Goal: Book appointment/travel/reservation

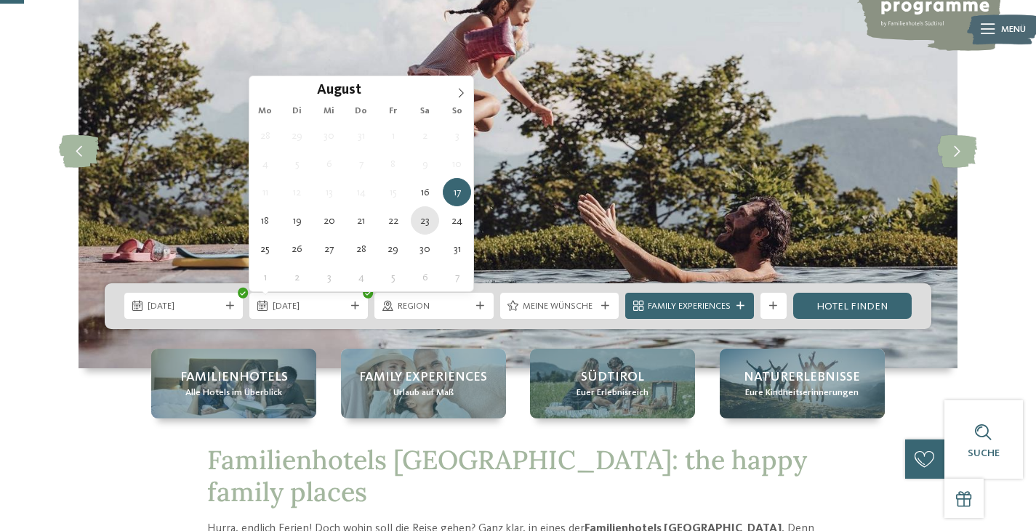
type div "23.08.2025"
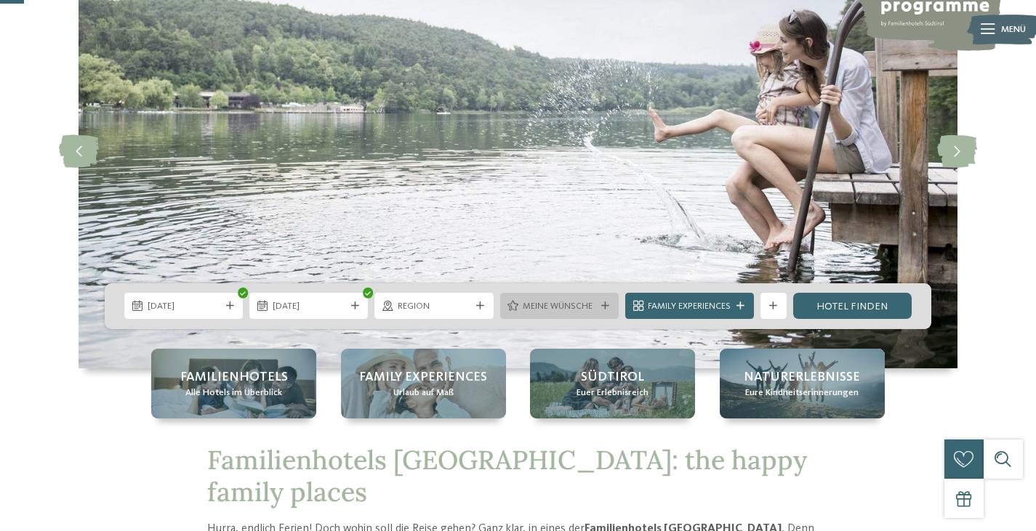
click at [563, 302] on span "Meine Wünsche" at bounding box center [559, 306] width 73 height 13
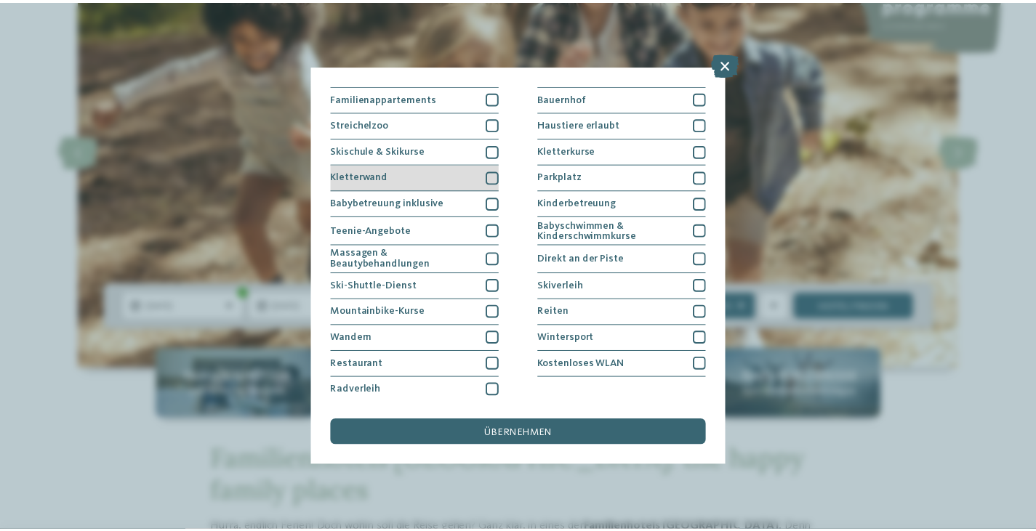
scroll to position [155, 0]
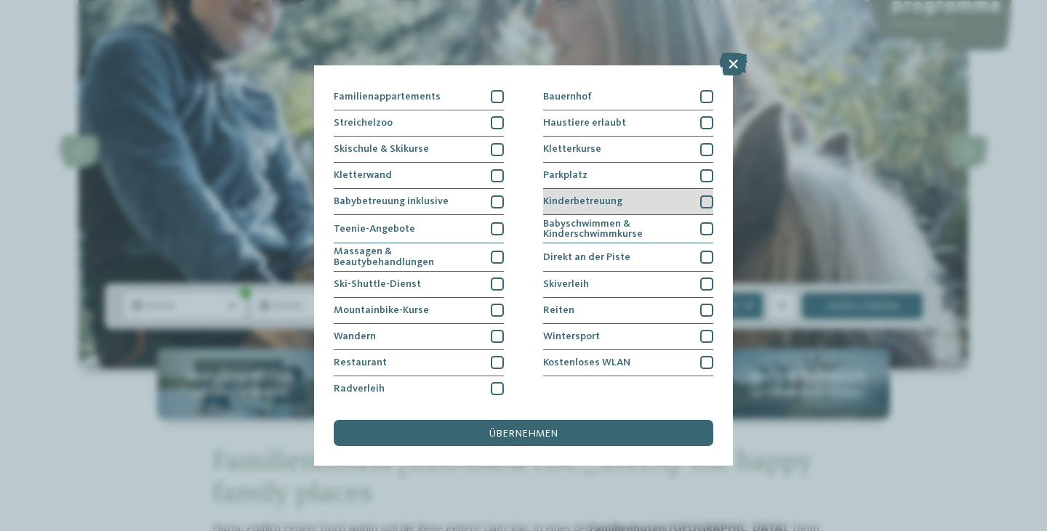
click at [700, 196] on div at bounding box center [706, 202] width 13 height 13
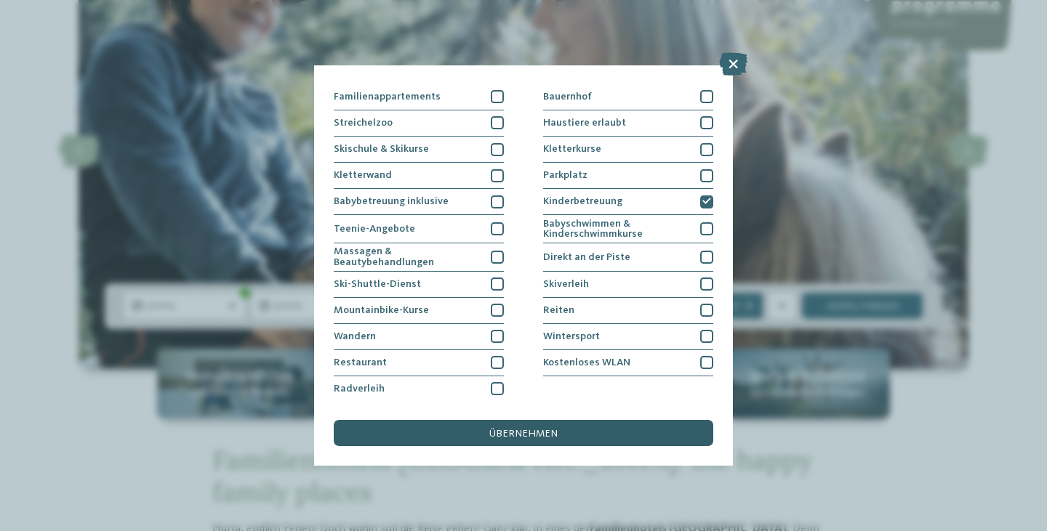
click at [512, 426] on div "übernehmen" at bounding box center [524, 433] width 380 height 26
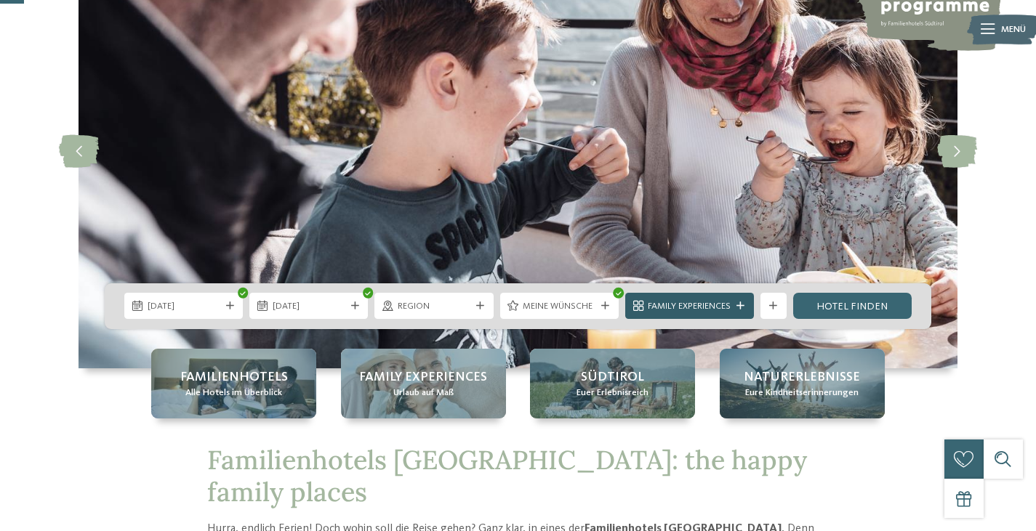
click at [693, 304] on span "Family Experiences" at bounding box center [689, 306] width 83 height 13
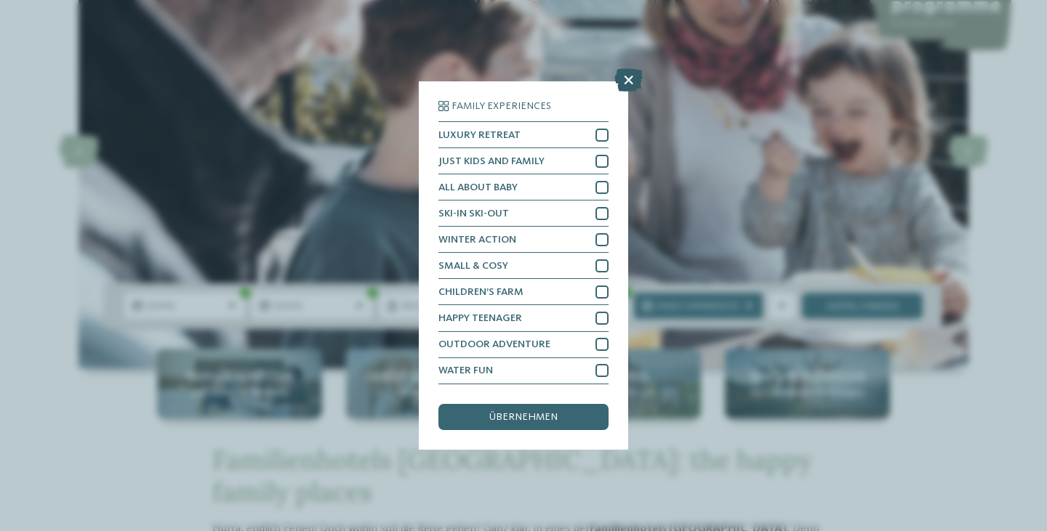
click at [637, 81] on icon at bounding box center [628, 80] width 28 height 23
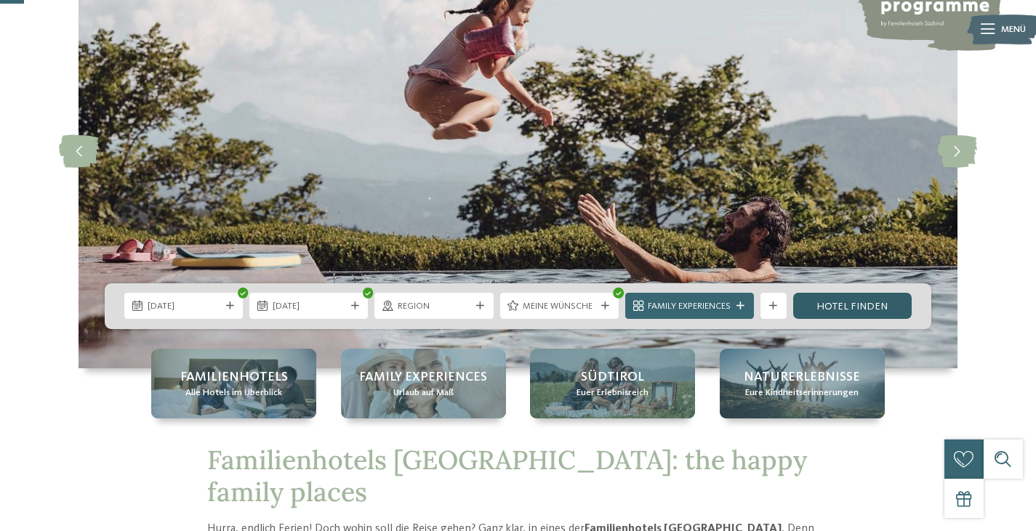
click at [848, 309] on link "Hotel finden" at bounding box center [852, 306] width 119 height 26
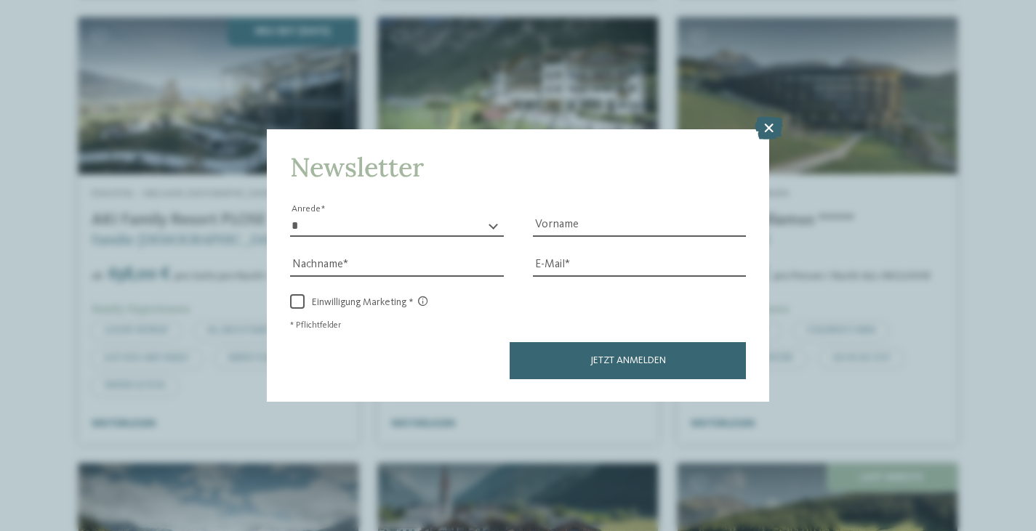
scroll to position [1426, 0]
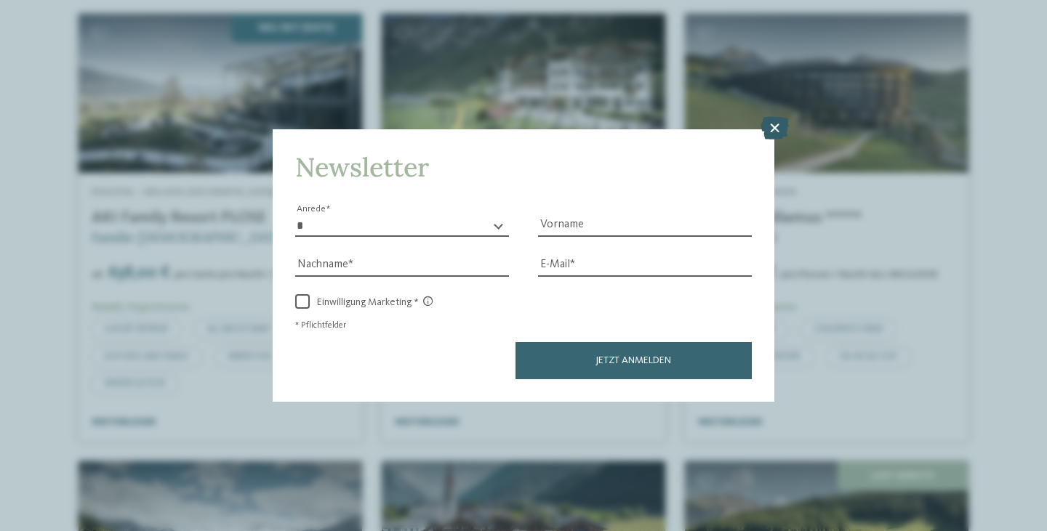
click at [768, 129] on icon at bounding box center [774, 127] width 28 height 23
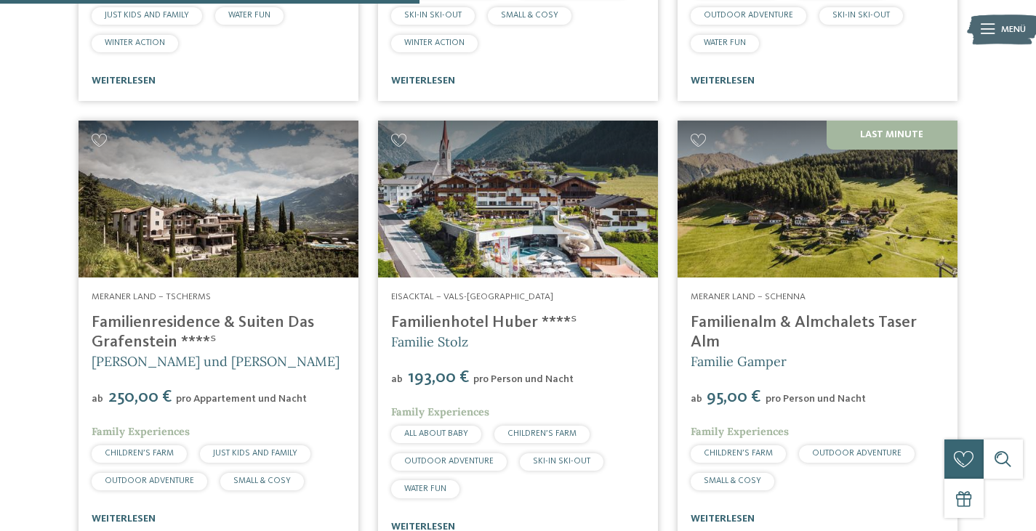
scroll to position [1762, 0]
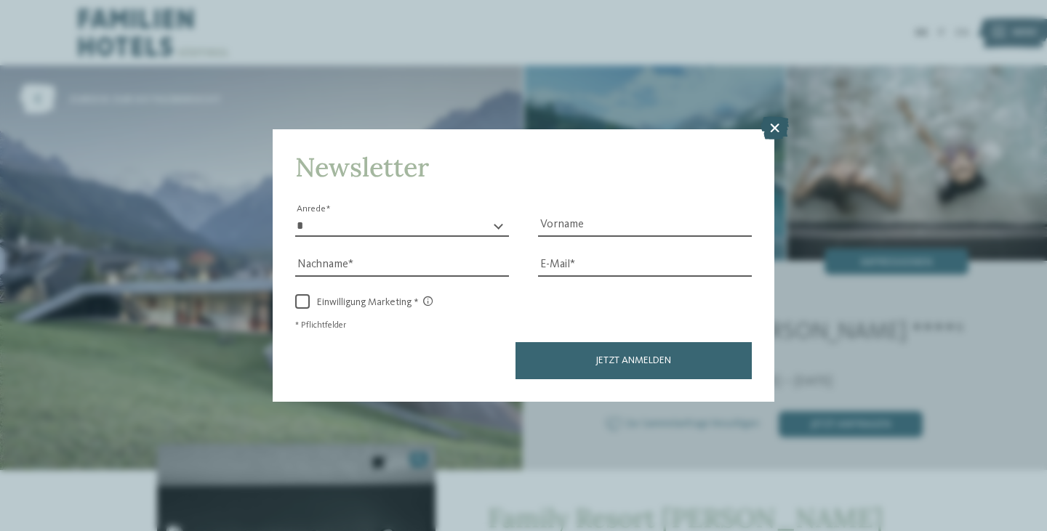
click at [771, 124] on icon at bounding box center [774, 127] width 28 height 23
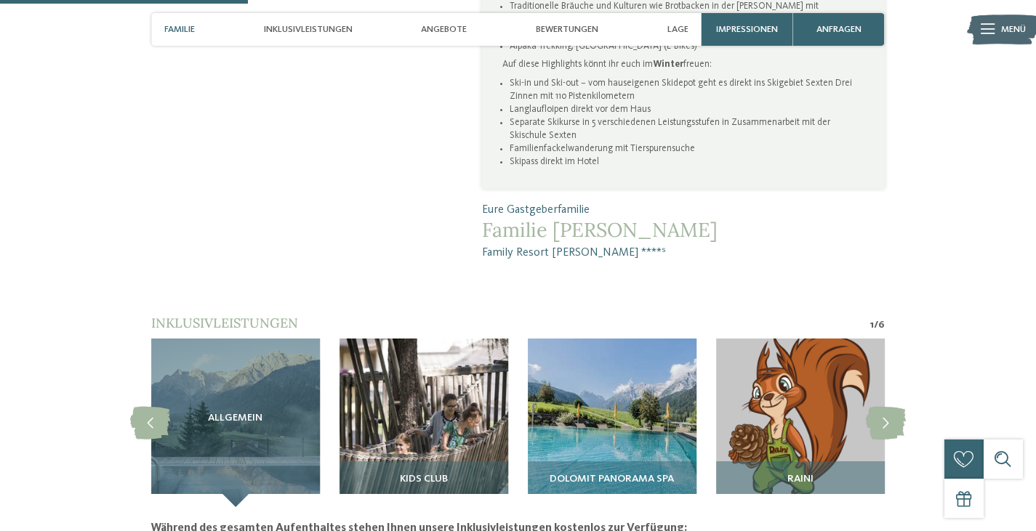
scroll to position [981, 0]
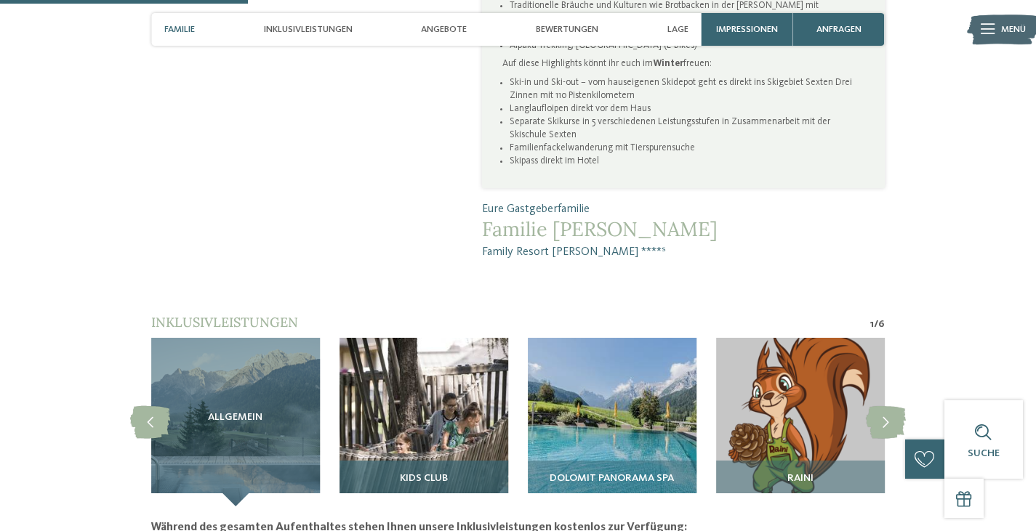
click at [429, 461] on div "Kids Club" at bounding box center [424, 484] width 169 height 46
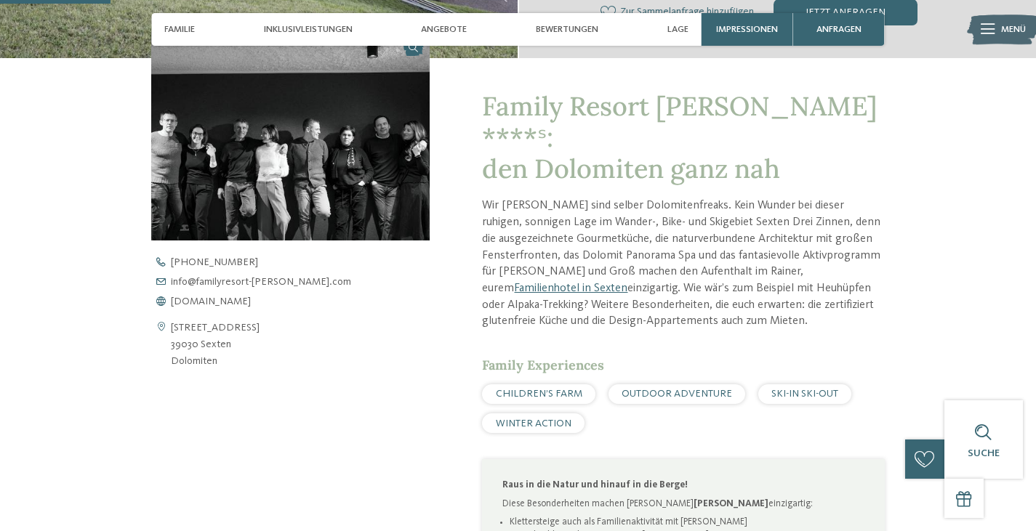
scroll to position [441, 0]
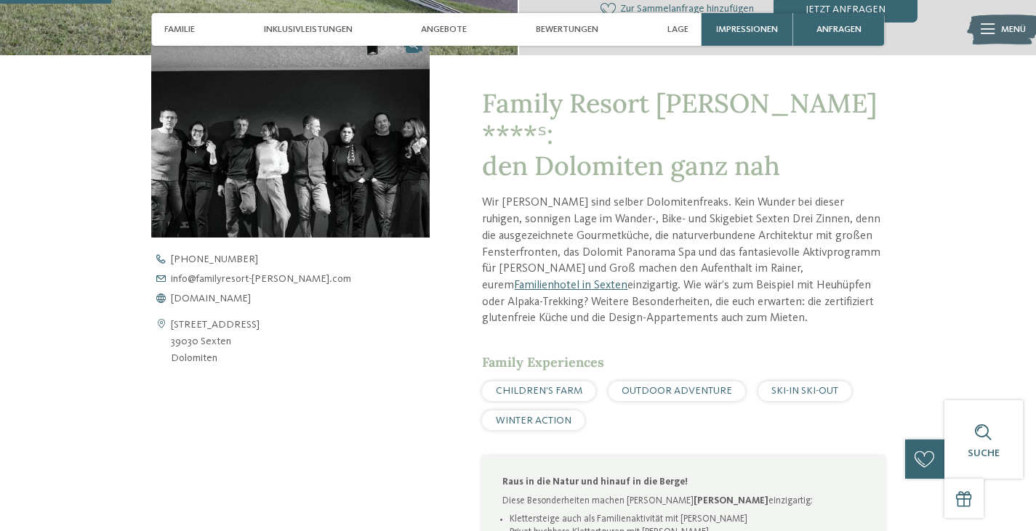
drag, startPoint x: 259, startPoint y: 308, endPoint x: 161, endPoint y: 301, distance: 97.6
click at [161, 317] on div "St. Josefstraße 40 39030 Sexten Dolomiten" at bounding box center [290, 342] width 278 height 50
copy div "St. Josefstraße 40 39030 Sexten"
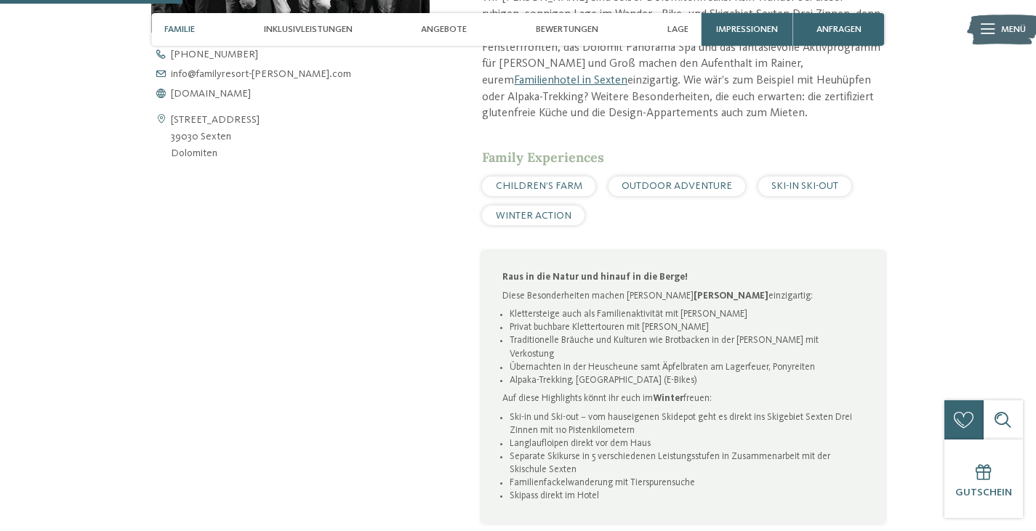
scroll to position [640, 0]
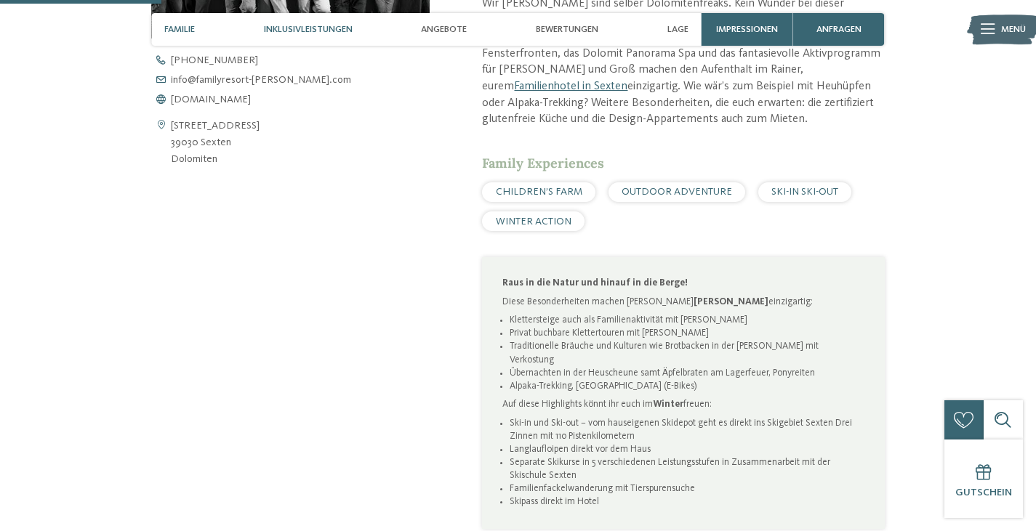
click at [325, 27] on span "Inklusivleistungen" at bounding box center [308, 29] width 89 height 11
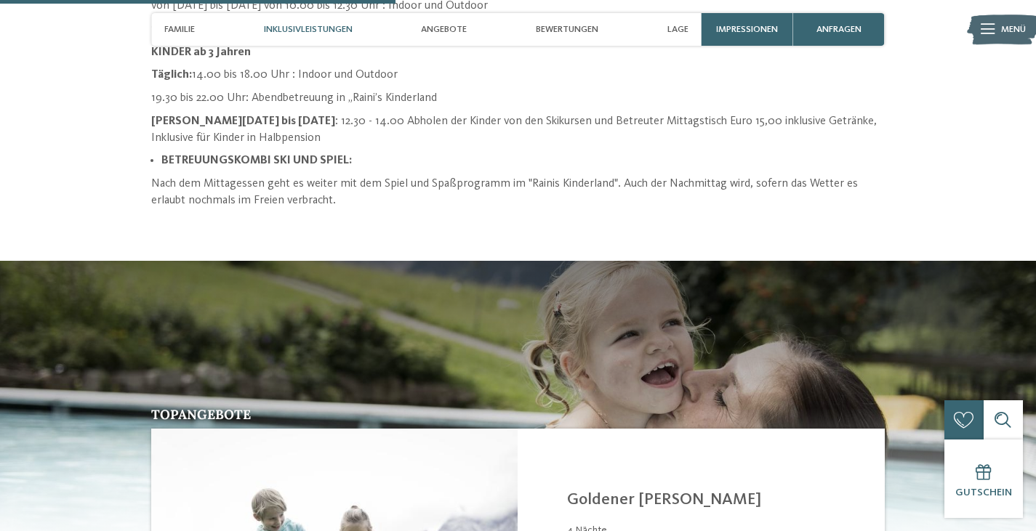
scroll to position [1571, 0]
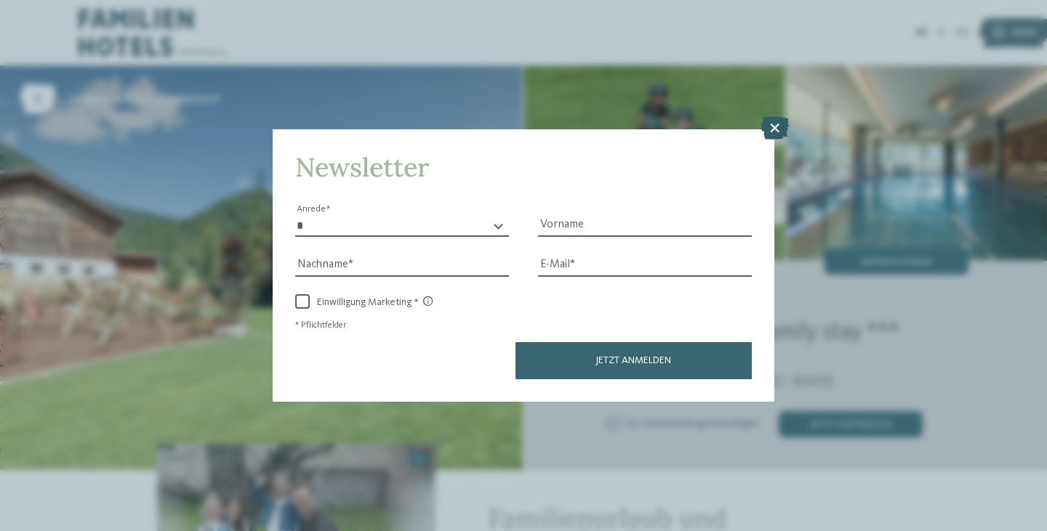
click at [771, 125] on icon at bounding box center [774, 127] width 28 height 23
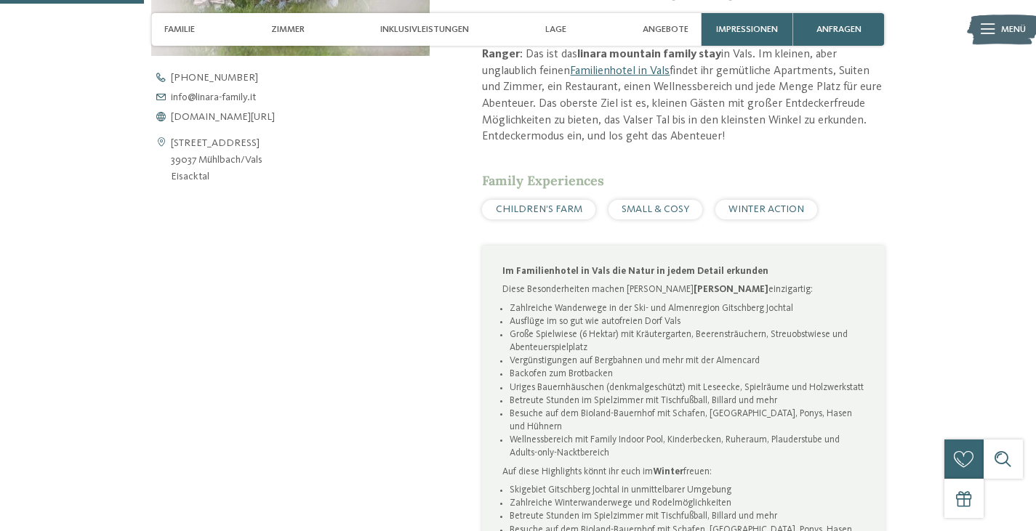
scroll to position [595, 0]
click at [417, 31] on span "Inklusivleistungen" at bounding box center [424, 29] width 89 height 11
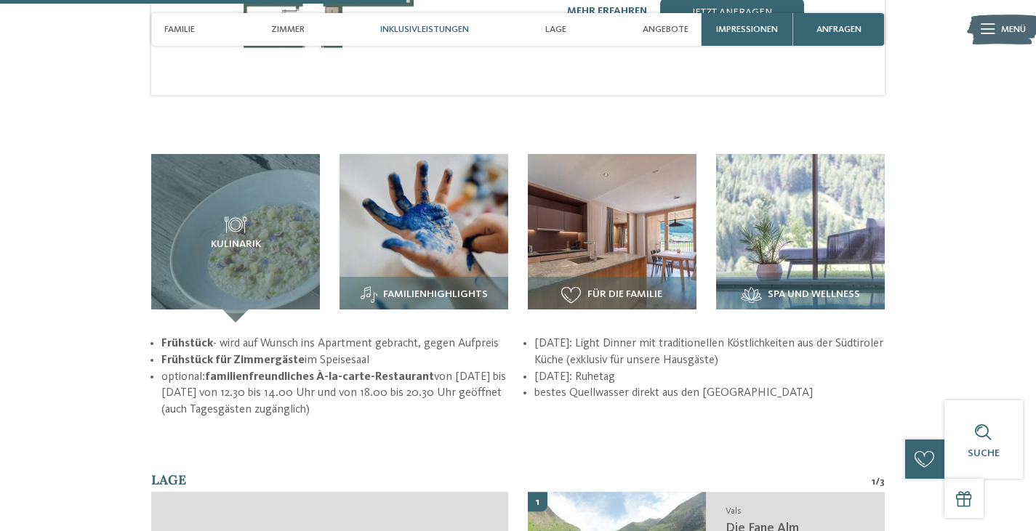
scroll to position [1734, 0]
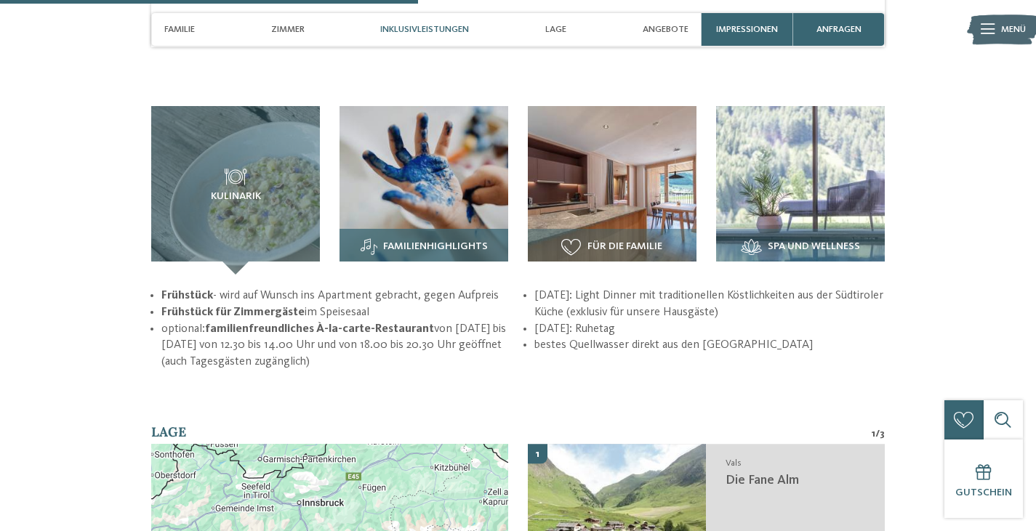
click at [447, 229] on div "Familienhighlights" at bounding box center [424, 252] width 169 height 46
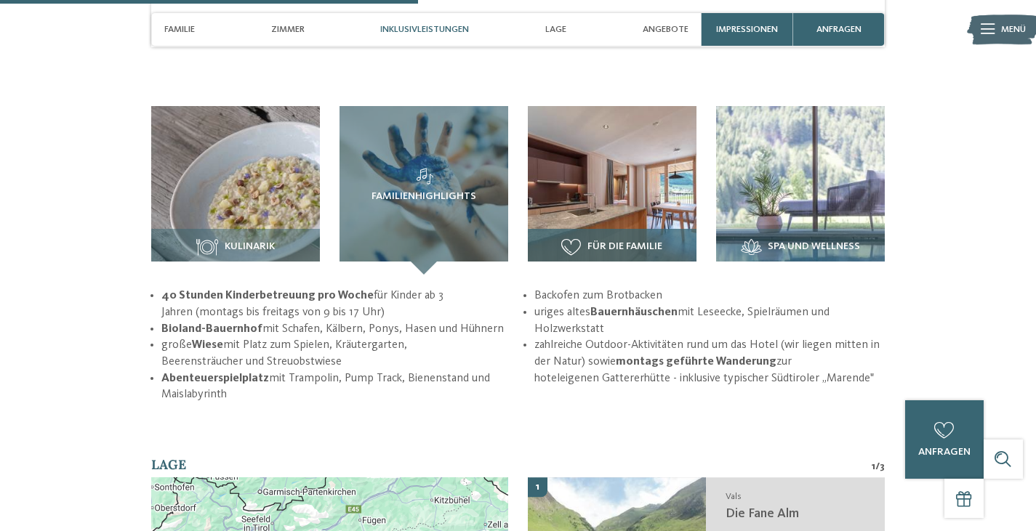
click at [592, 191] on img at bounding box center [612, 190] width 169 height 169
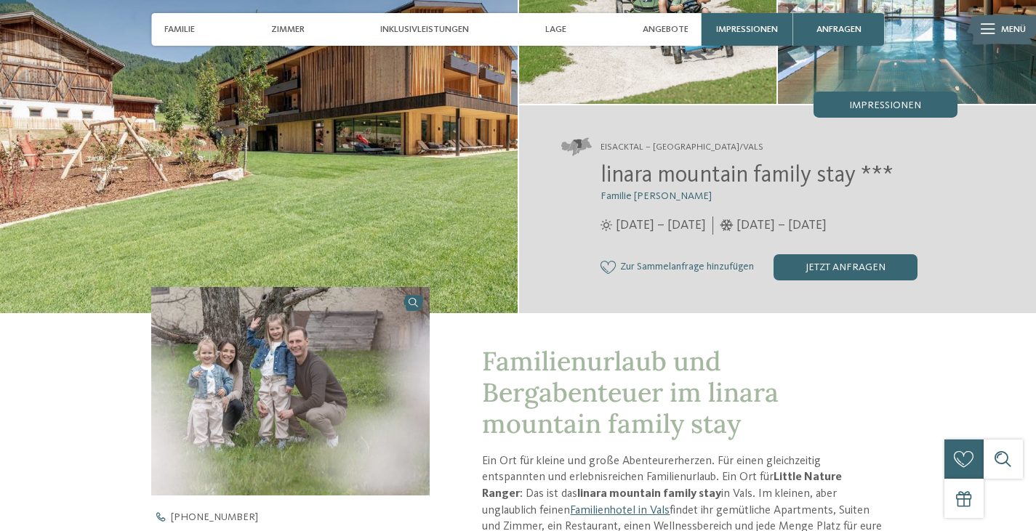
scroll to position [110, 0]
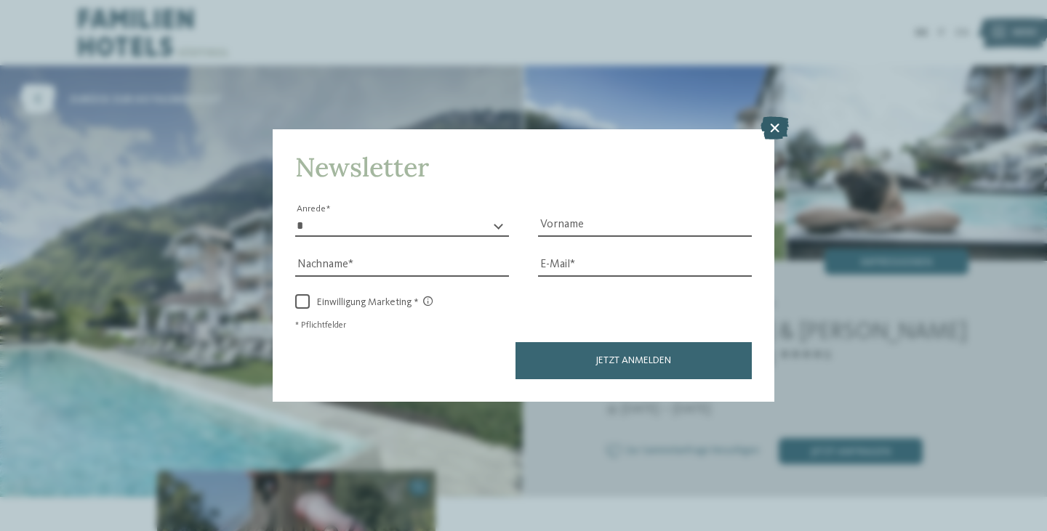
click at [770, 137] on icon at bounding box center [774, 127] width 28 height 23
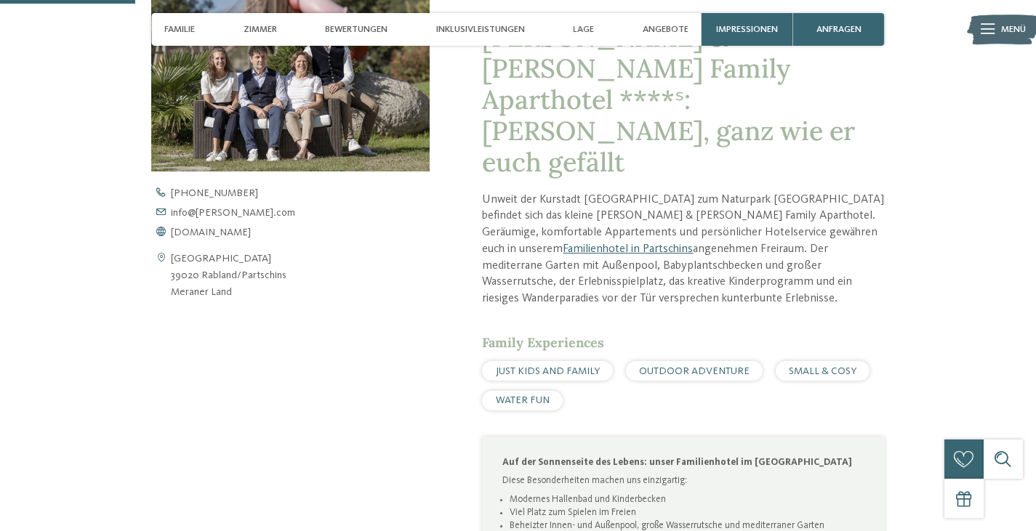
scroll to position [523, 0]
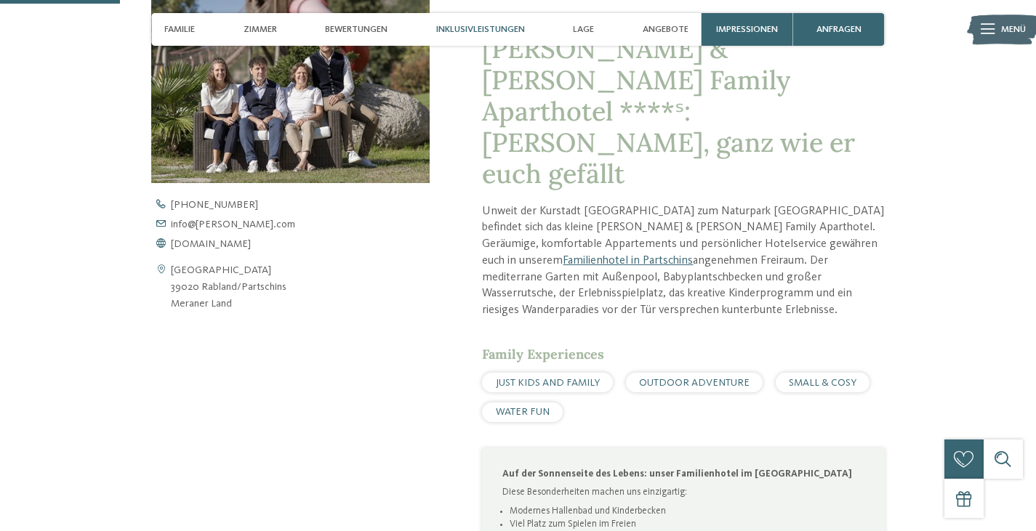
click at [491, 27] on span "Inklusivleistungen" at bounding box center [480, 29] width 89 height 11
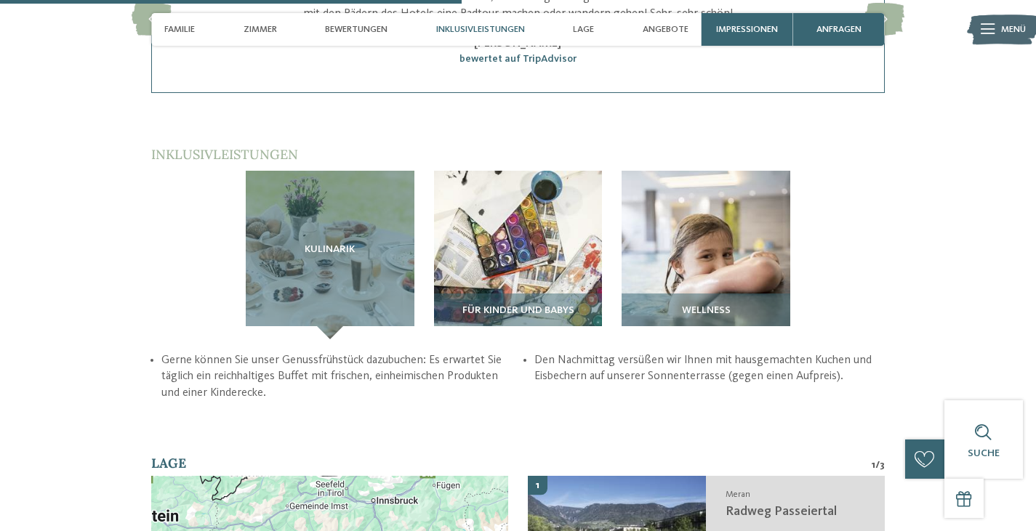
scroll to position [1991, 0]
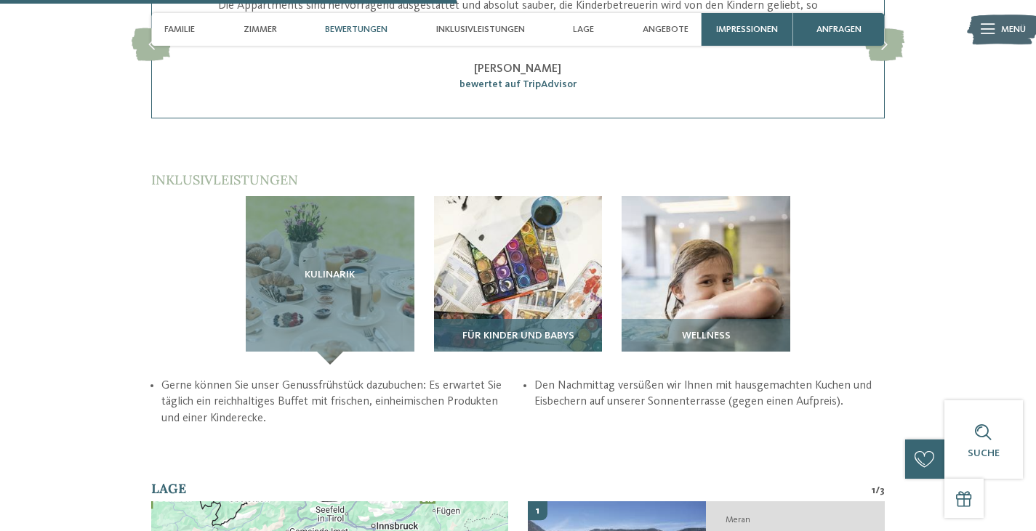
click at [510, 331] on span "Für Kinder und Babys" at bounding box center [518, 337] width 112 height 12
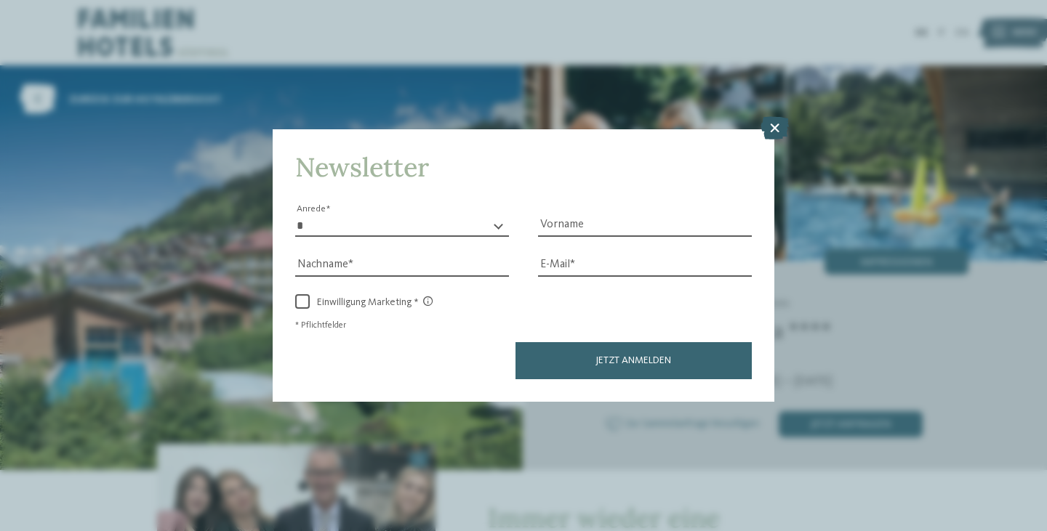
click at [768, 132] on icon at bounding box center [774, 127] width 28 height 23
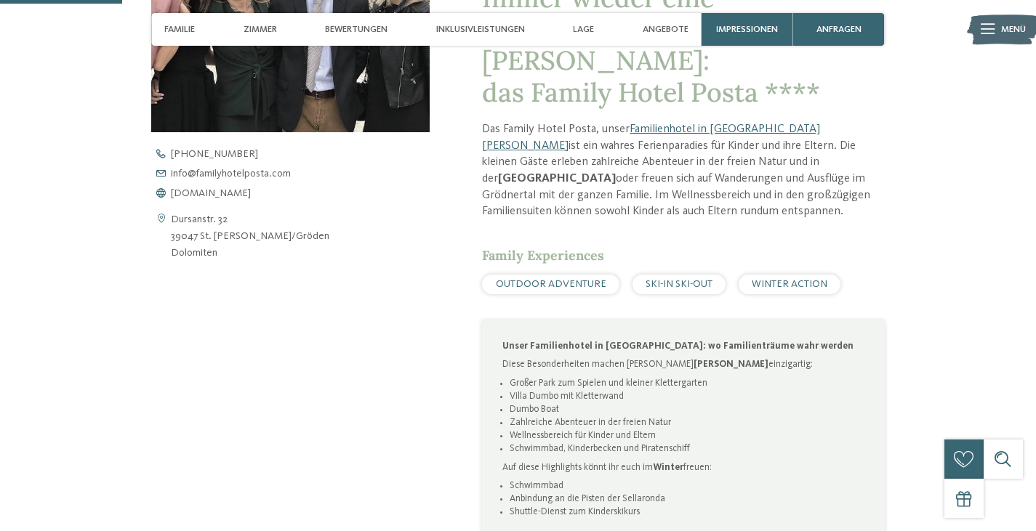
scroll to position [517, 0]
click at [483, 26] on span "Inklusivleistungen" at bounding box center [480, 29] width 89 height 11
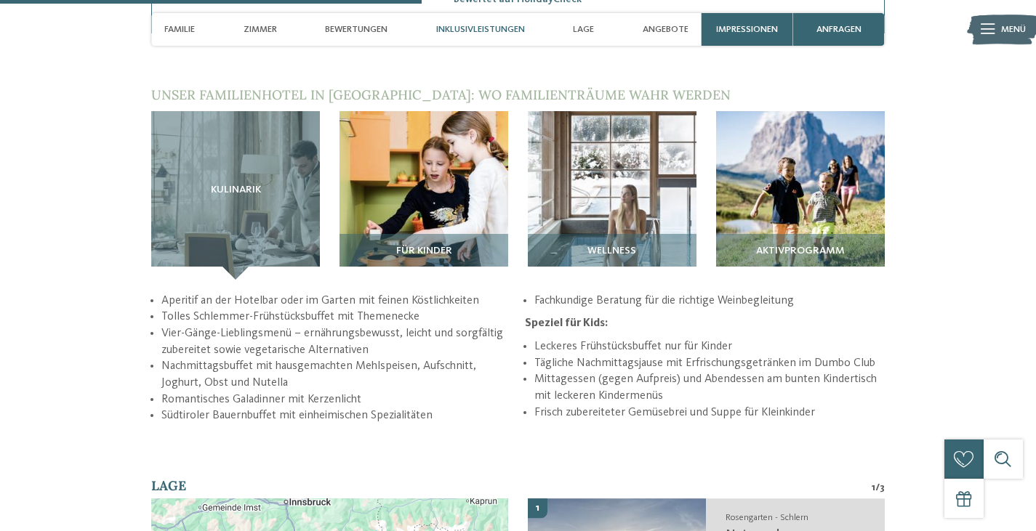
scroll to position [1791, 0]
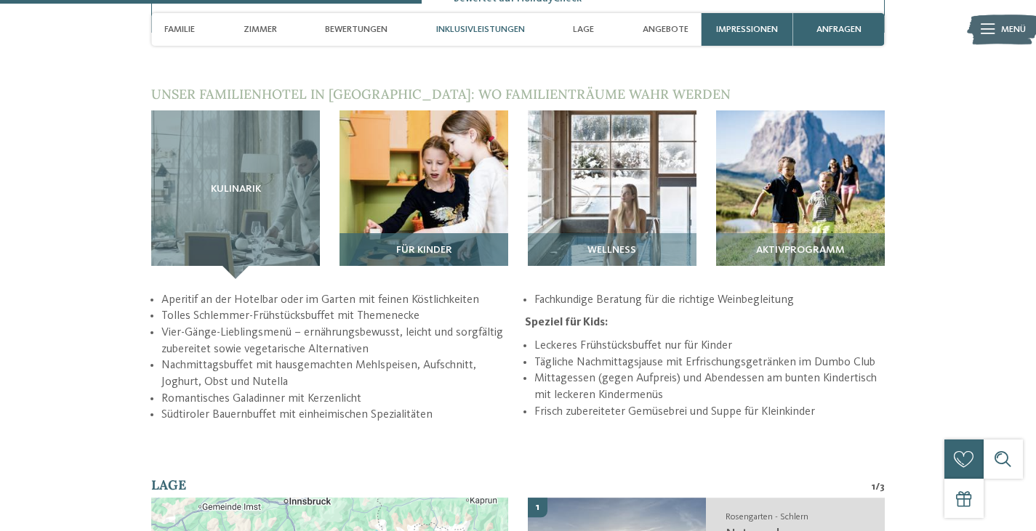
click at [432, 245] on span "Für Kinder" at bounding box center [424, 251] width 56 height 12
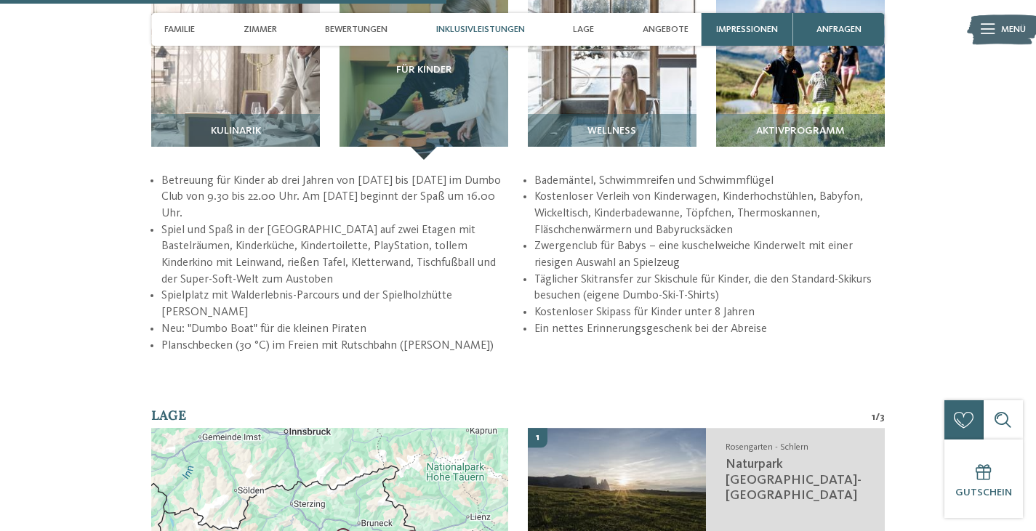
scroll to position [1911, 0]
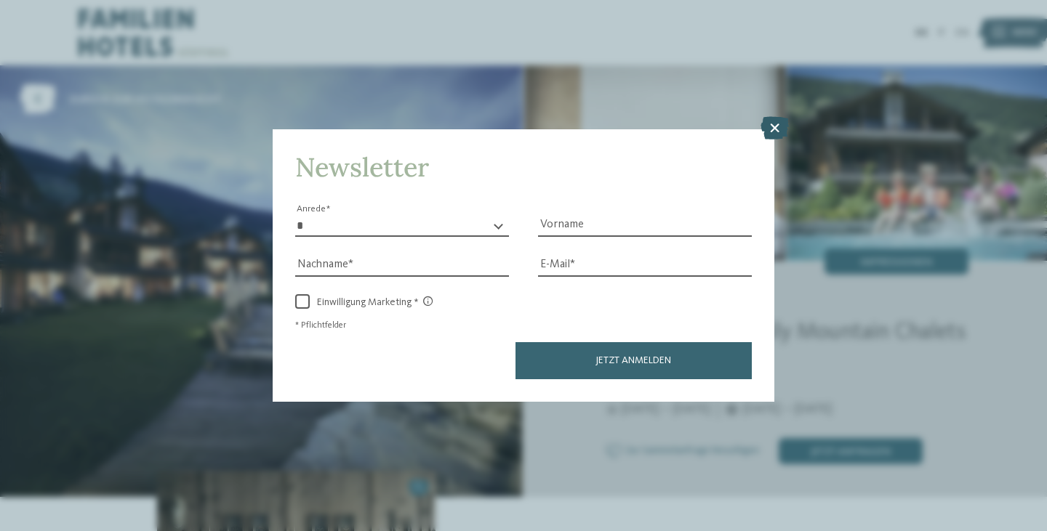
click at [779, 128] on icon at bounding box center [774, 127] width 28 height 23
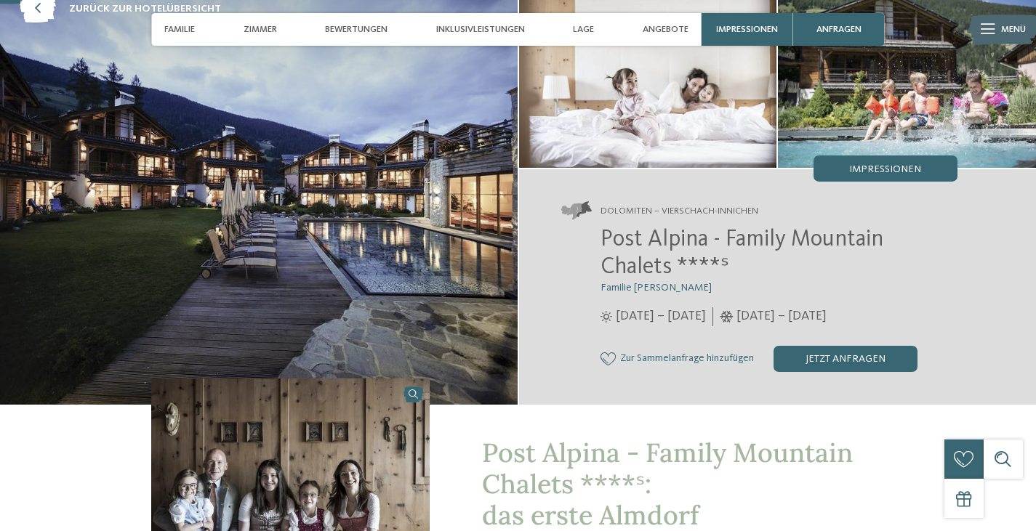
scroll to position [92, 0]
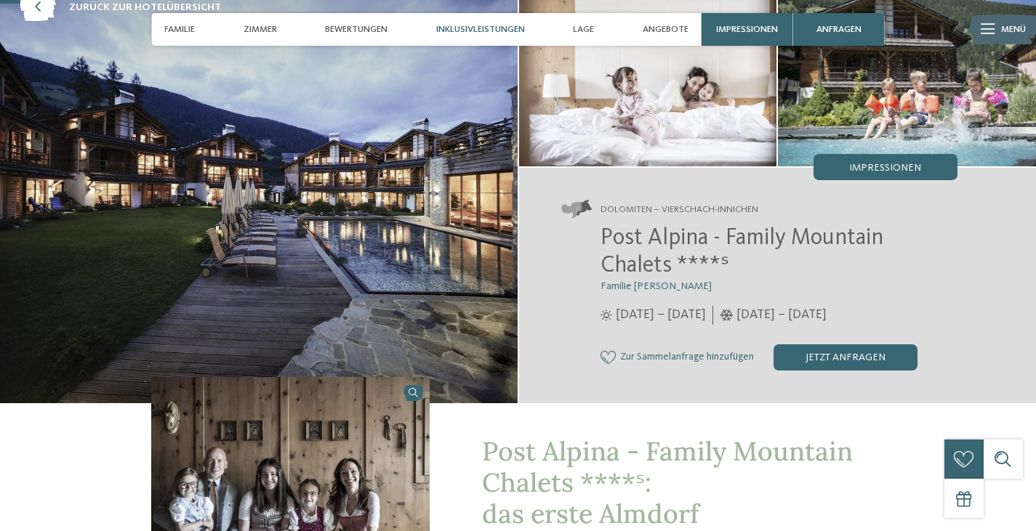
click at [468, 17] on div "Inklusivleistungen" at bounding box center [481, 29] width 102 height 33
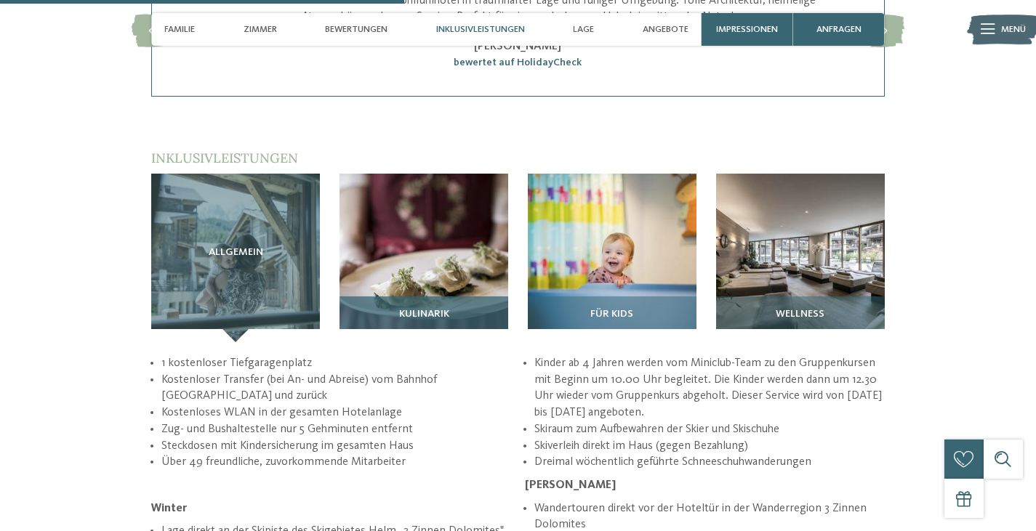
scroll to position [1900, 0]
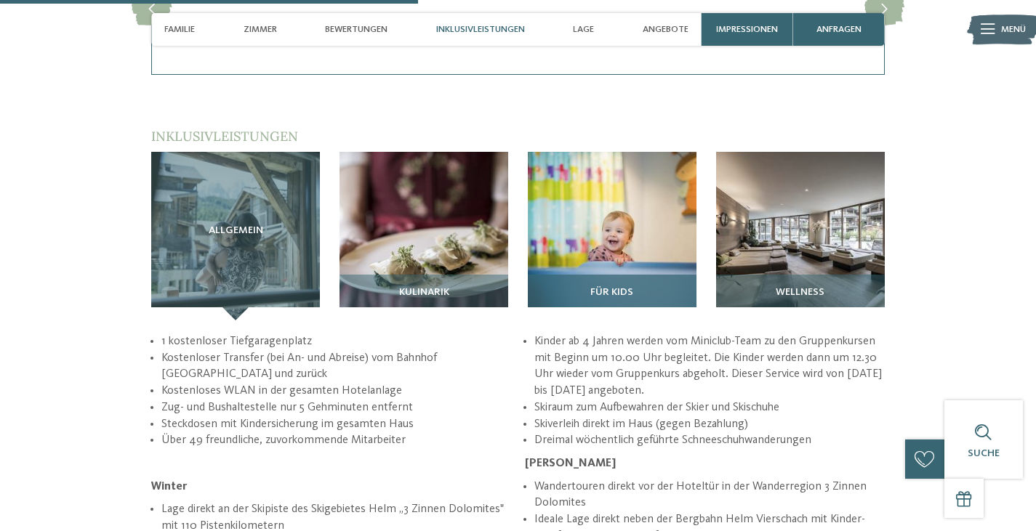
click at [596, 275] on div "Für Kids" at bounding box center [612, 298] width 169 height 46
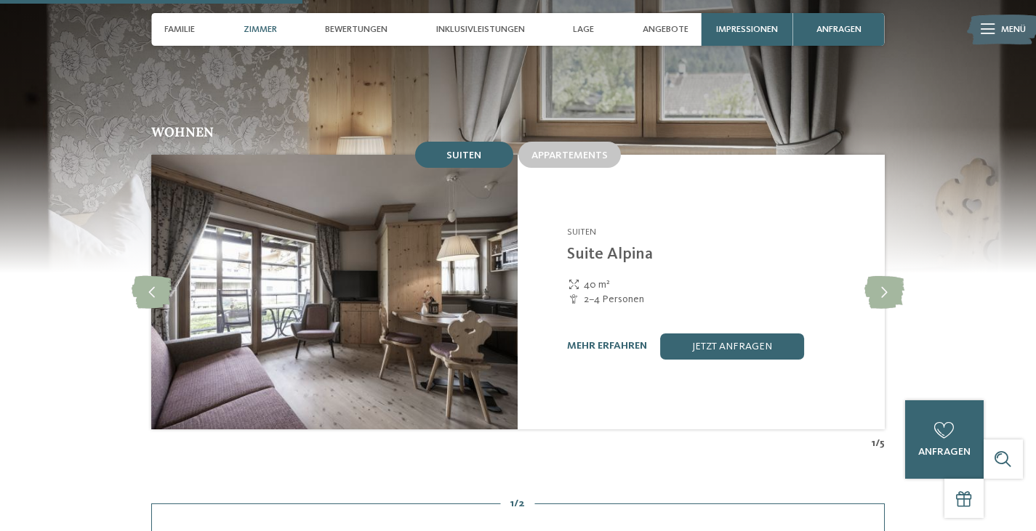
scroll to position [1341, 0]
